Goal: Information Seeking & Learning: Learn about a topic

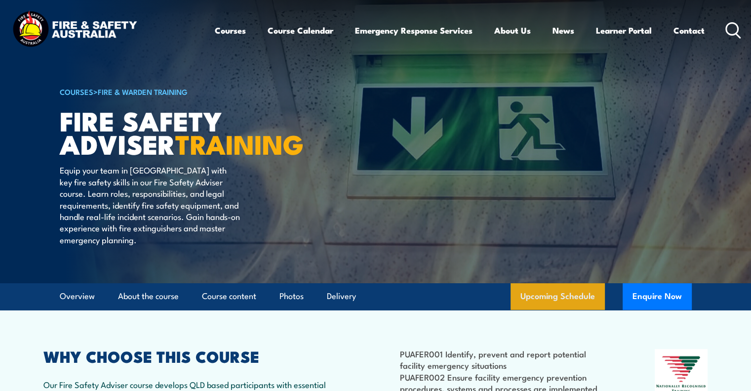
click at [578, 310] on link "Upcoming Schedule" at bounding box center [558, 296] width 94 height 27
click at [82, 23] on img at bounding box center [74, 30] width 129 height 42
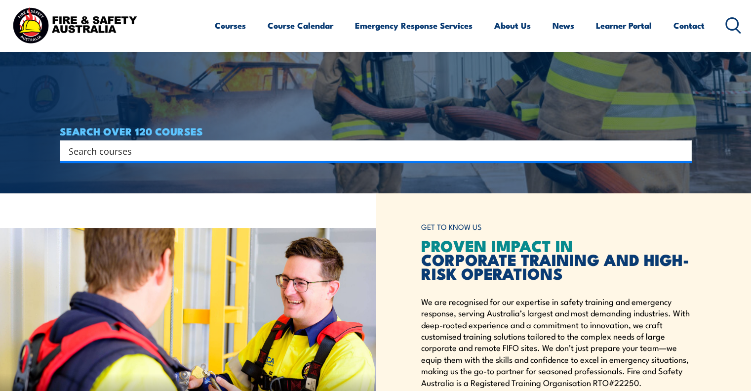
scroll to position [99, 0]
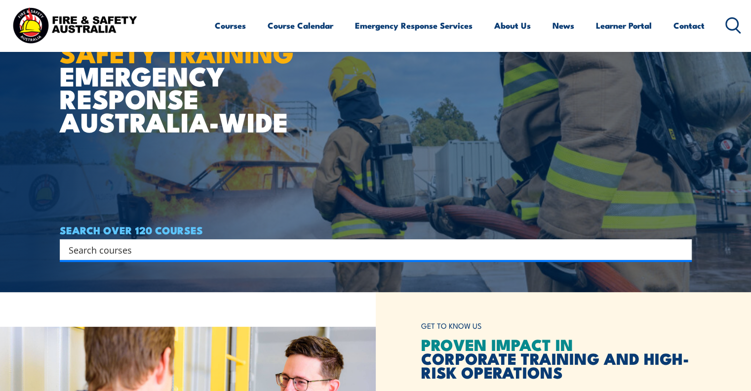
click at [145, 253] on input "Search input" at bounding box center [369, 249] width 601 height 15
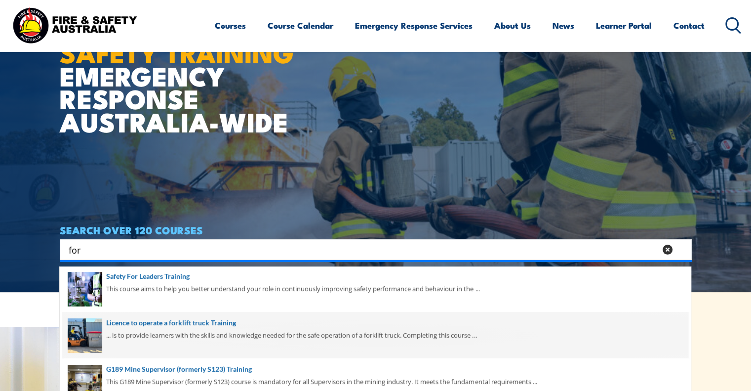
type input "for"
click at [154, 321] on span at bounding box center [375, 335] width 626 height 46
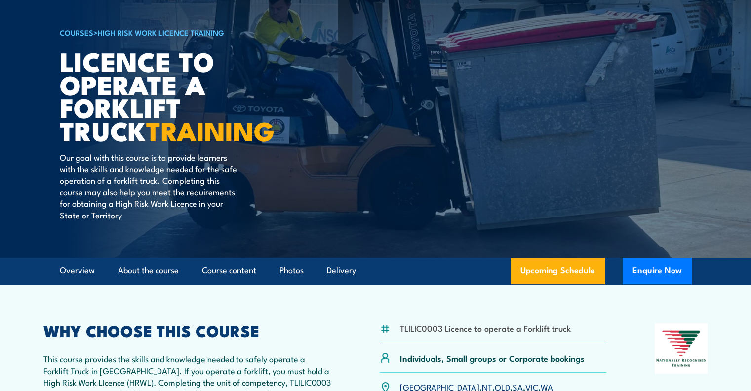
scroll to position [99, 0]
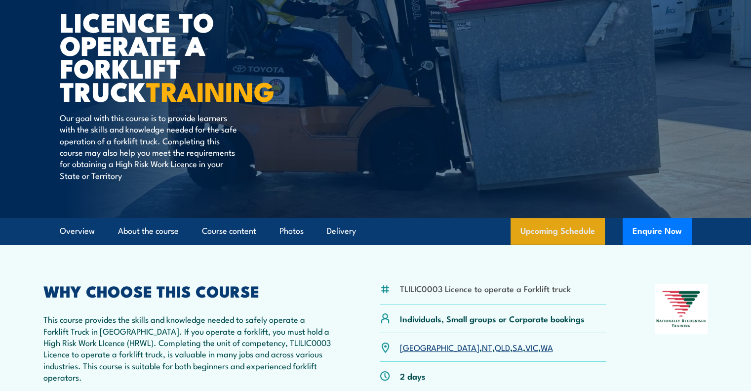
click at [585, 233] on link "Upcoming Schedule" at bounding box center [558, 231] width 94 height 27
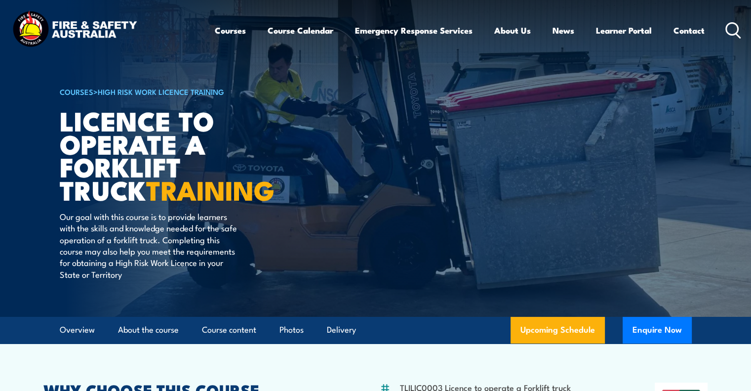
click at [727, 28] on icon at bounding box center [733, 30] width 16 height 16
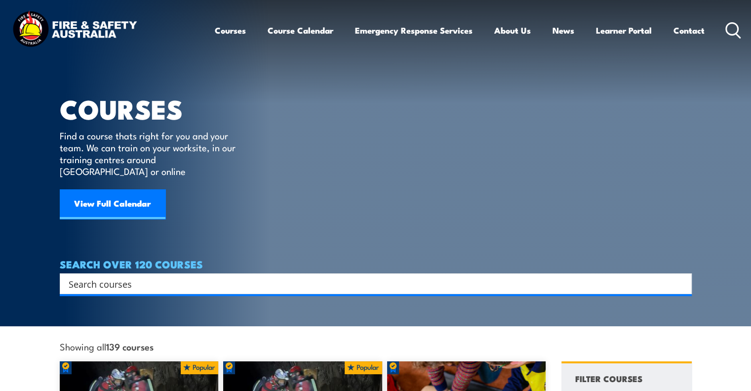
click at [192, 276] on input "Search input" at bounding box center [369, 283] width 601 height 15
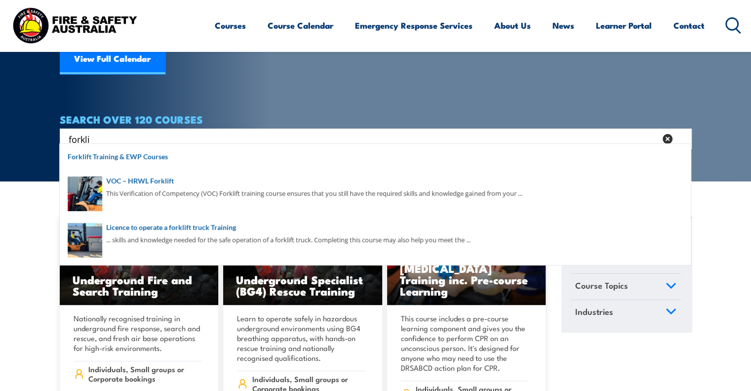
scroll to position [148, 0]
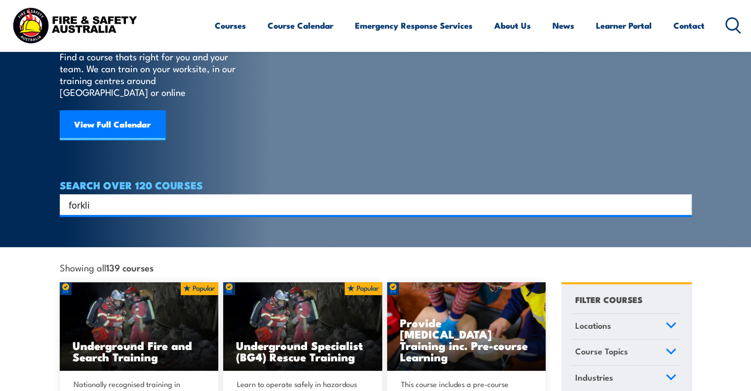
scroll to position [0, 0]
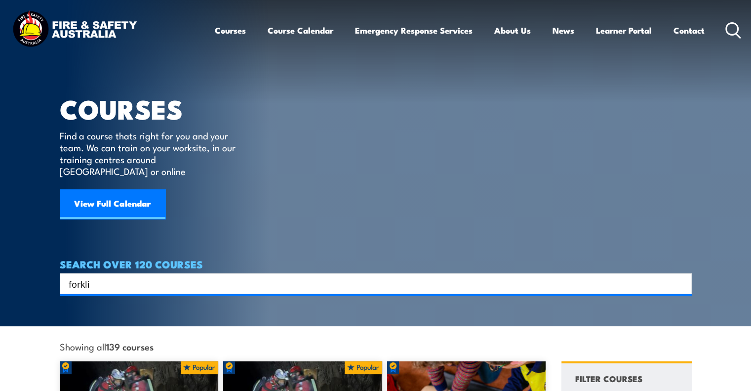
drag, startPoint x: 118, startPoint y: 280, endPoint x: 4, endPoint y: 269, distance: 115.1
click at [4, 269] on section "COURSES Find a course thats right for you and your team. We can train on your w…" at bounding box center [375, 163] width 751 height 326
drag, startPoint x: 112, startPoint y: 272, endPoint x: -5, endPoint y: 250, distance: 119.0
click at [0, 250] on html "Courses Course Calendar Emergency Response Services Services Overview Emergency…" at bounding box center [375, 195] width 751 height 391
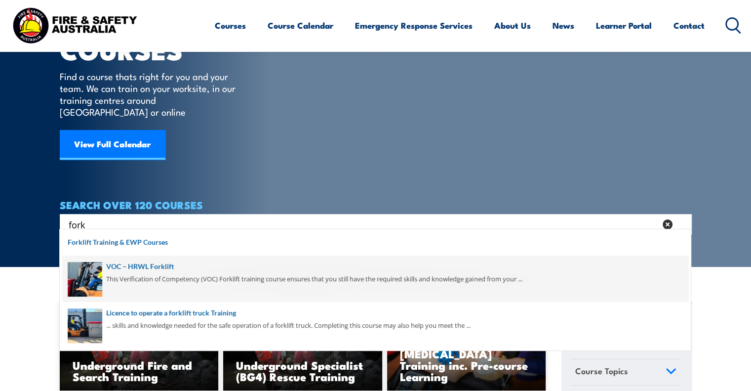
scroll to position [60, 0]
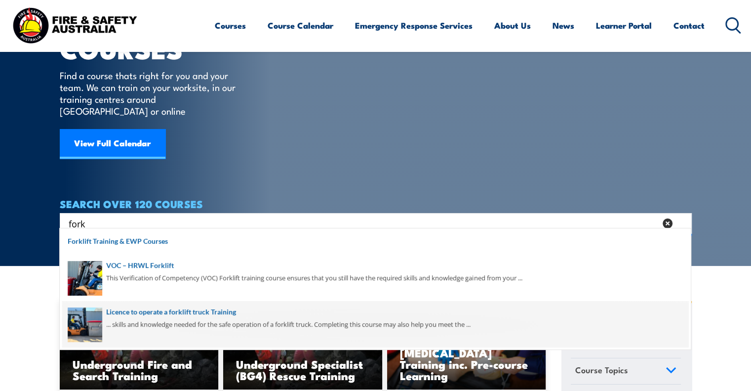
type input "fork"
click at [169, 312] on span at bounding box center [375, 324] width 626 height 46
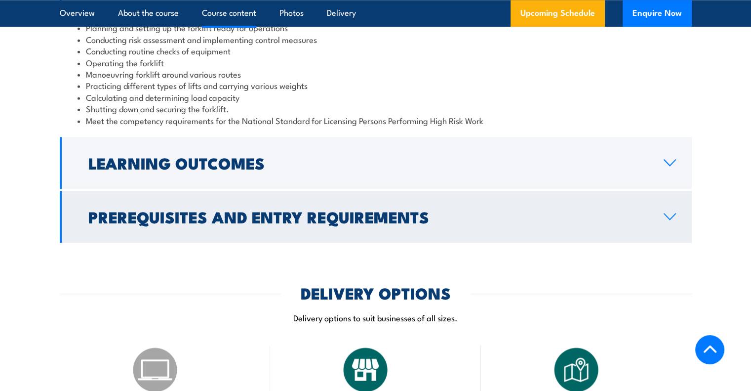
scroll to position [987, 0]
click at [666, 217] on icon at bounding box center [669, 216] width 13 height 8
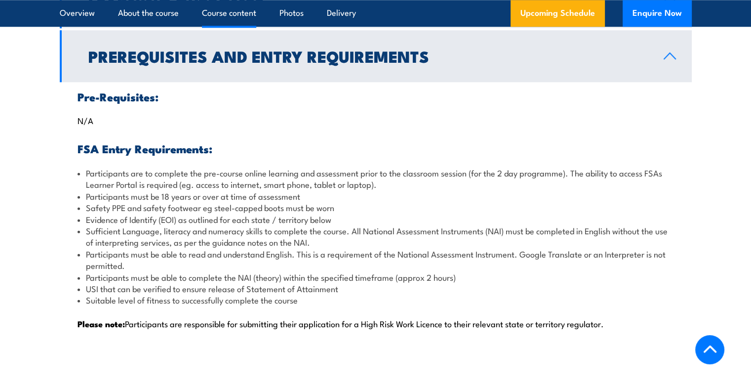
scroll to position [1037, 0]
